Goal: Task Accomplishment & Management: Manage account settings

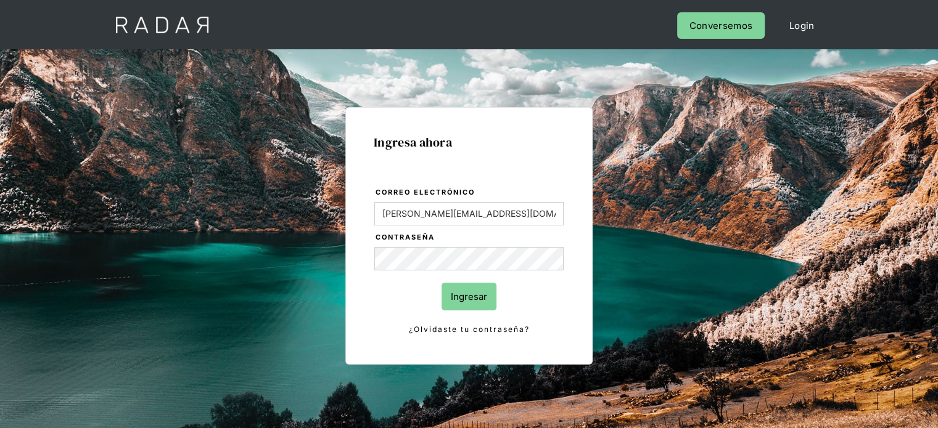
click at [478, 295] on input "Ingresar" at bounding box center [468, 297] width 55 height 28
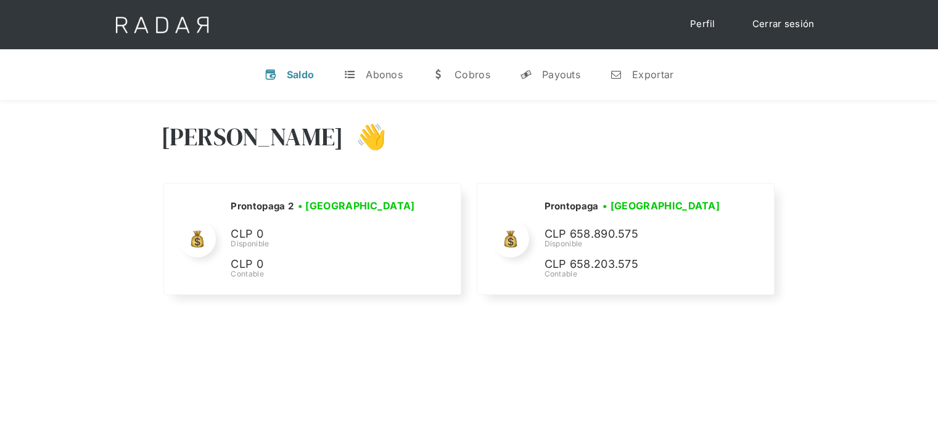
click at [804, 28] on link "Cerrar sesión" at bounding box center [783, 24] width 87 height 24
